Goal: Task Accomplishment & Management: Use online tool/utility

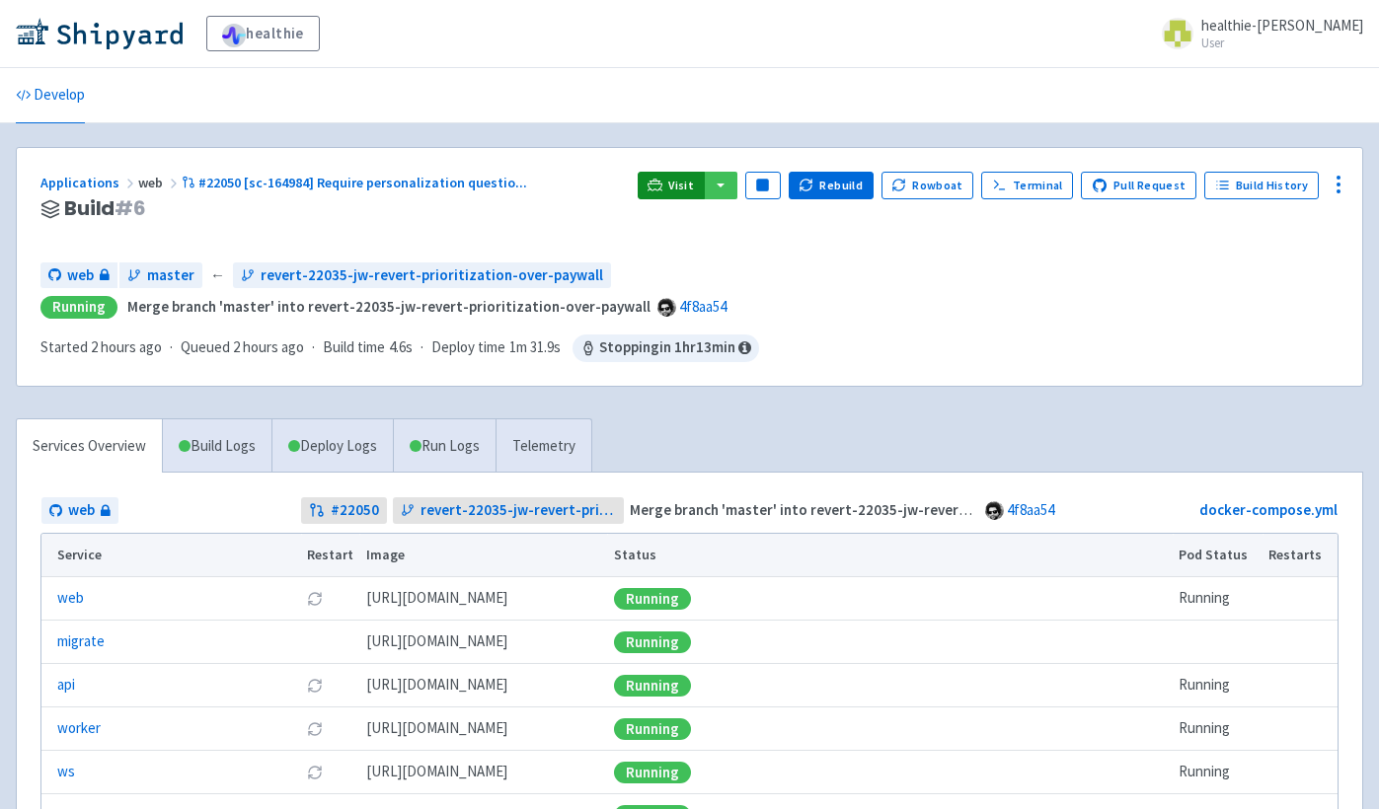
click at [677, 180] on link "Visit" at bounding box center [671, 186] width 67 height 28
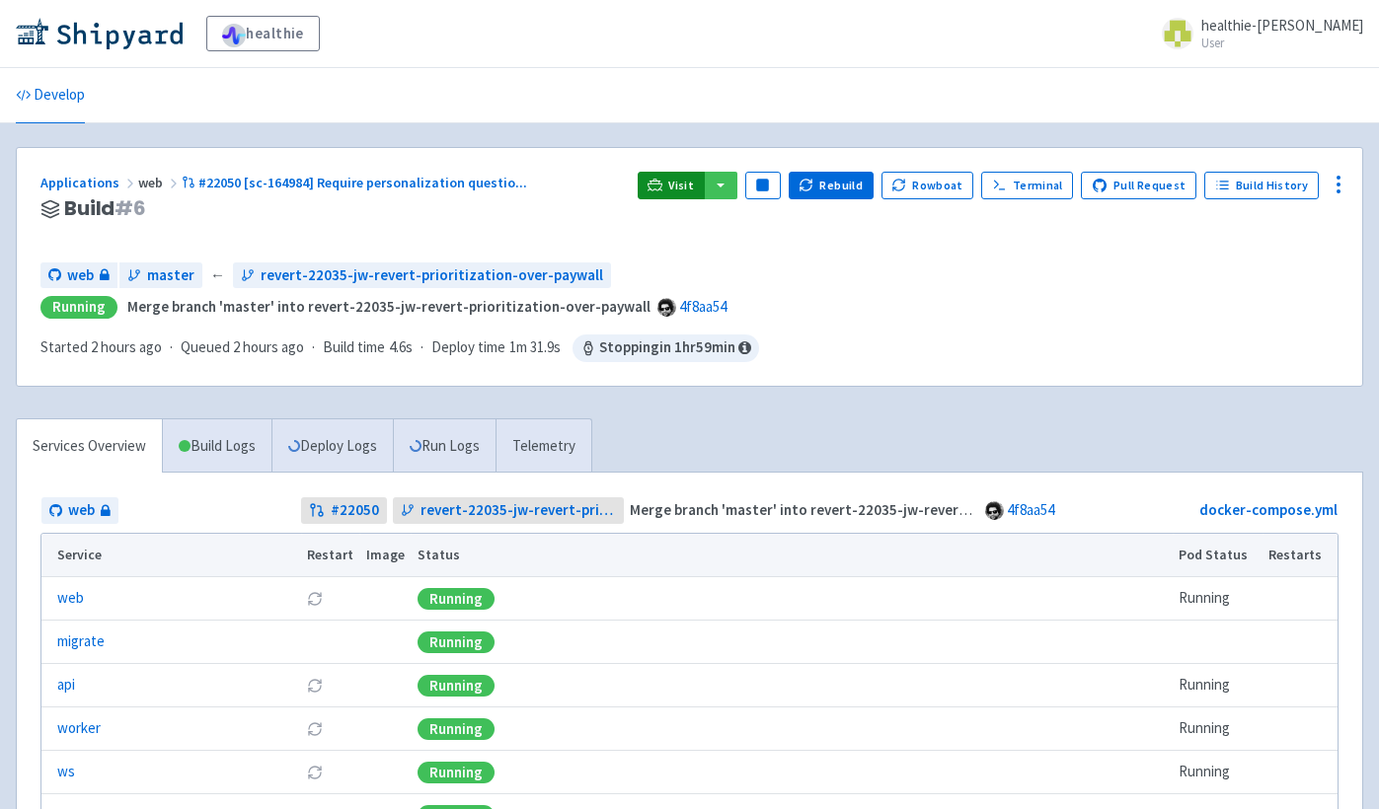
click at [662, 184] on icon at bounding box center [654, 184] width 15 height 11
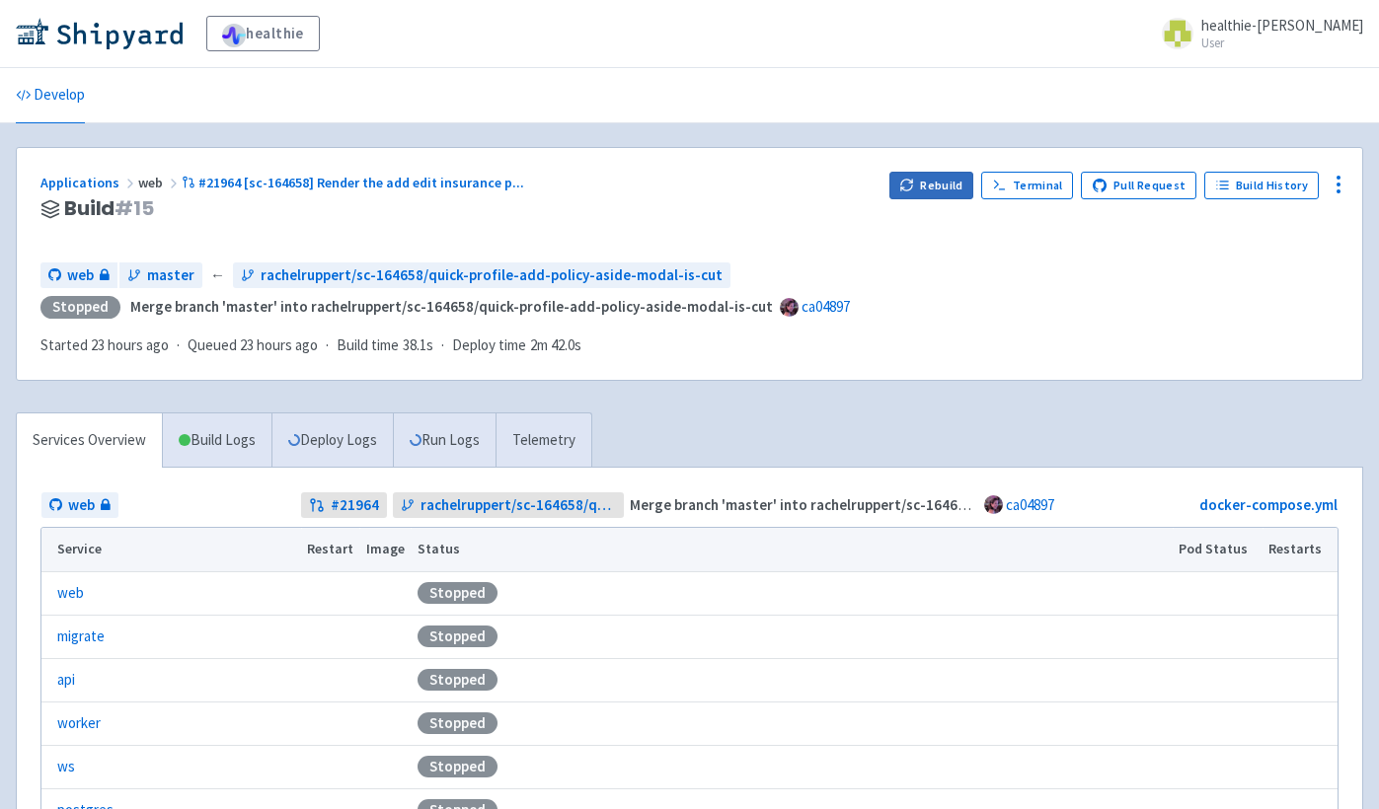
click at [926, 192] on button "Rebuild" at bounding box center [931, 186] width 85 height 28
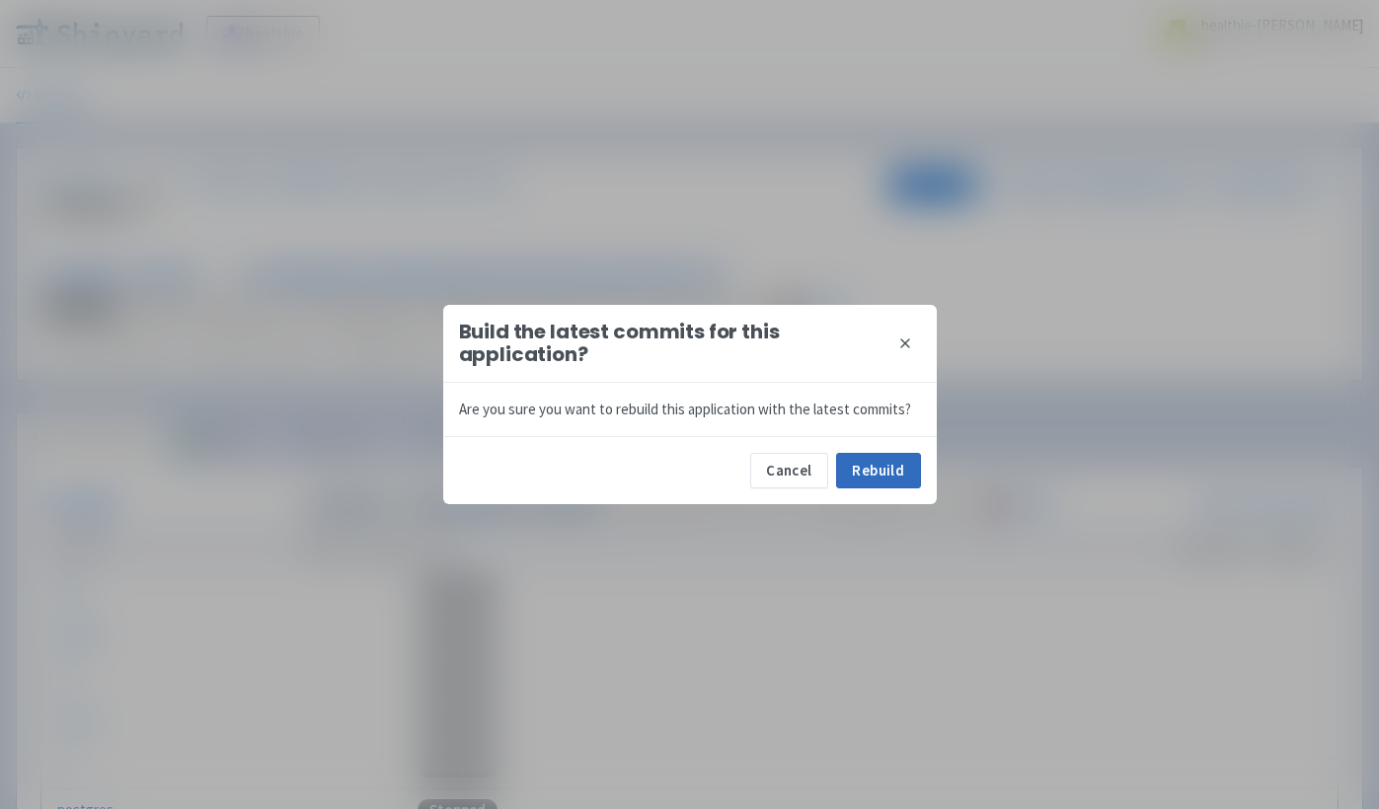
click at [872, 481] on button "Rebuild" at bounding box center [878, 471] width 85 height 36
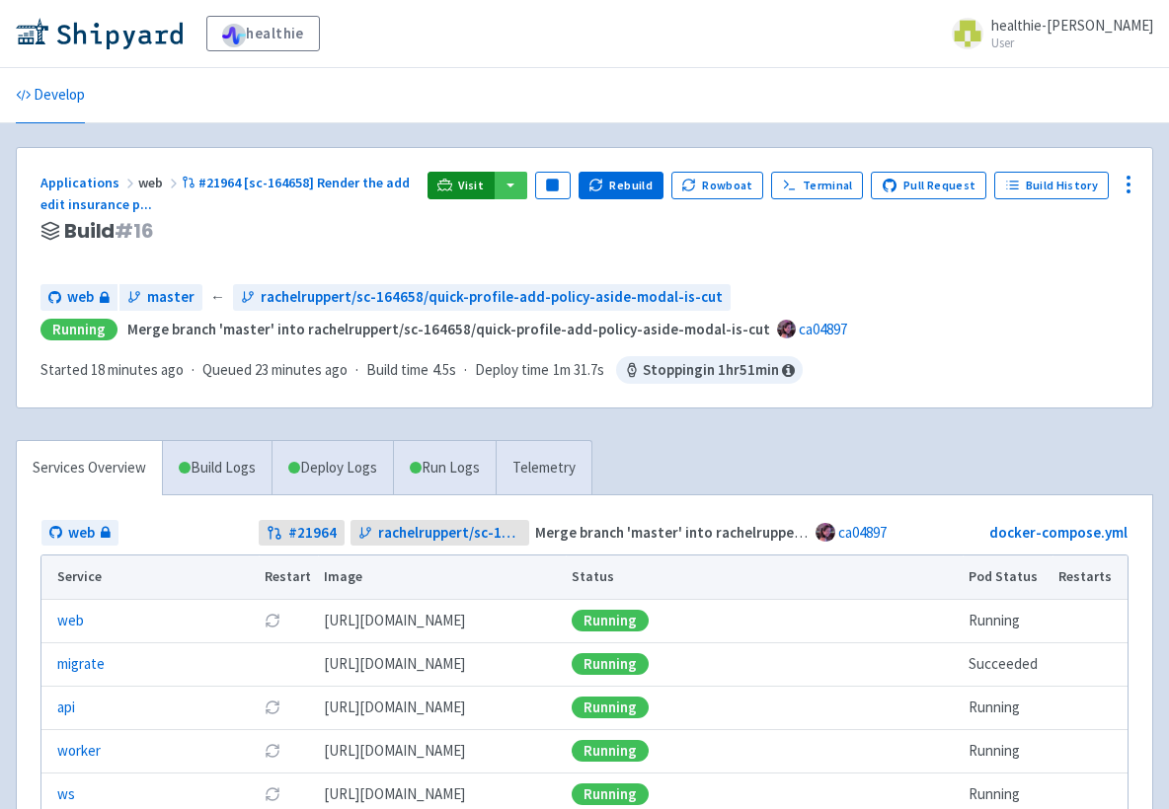
click at [452, 182] on icon at bounding box center [444, 185] width 15 height 15
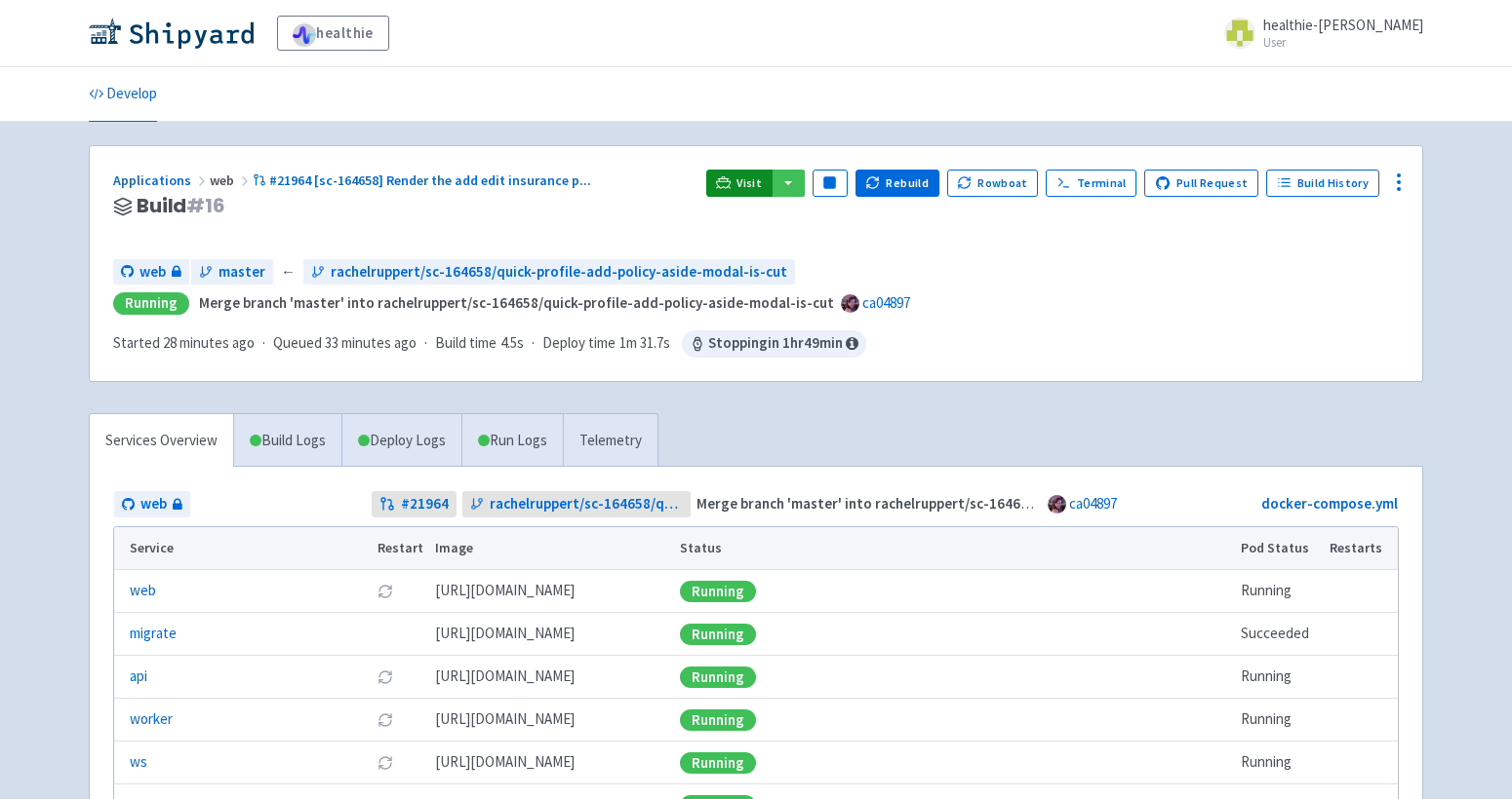
click at [731, 188] on icon at bounding box center [723, 188] width 16 height 2
